Goal: Transaction & Acquisition: Download file/media

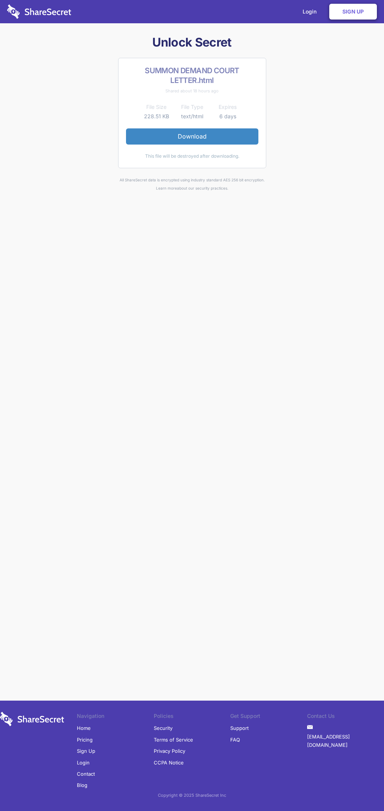
click at [192, 136] on link "Download" at bounding box center [192, 136] width 133 height 16
